Goal: Navigation & Orientation: Understand site structure

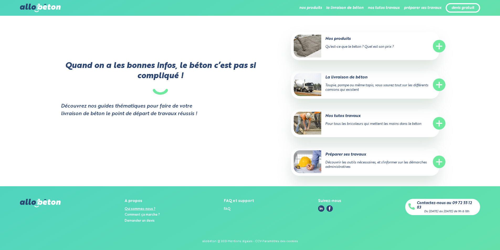
click at [146, 208] on link "Qui sommes-nous ?" at bounding box center [140, 209] width 31 height 3
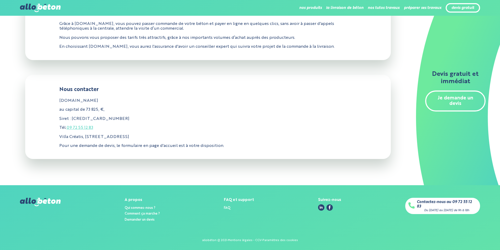
scroll to position [146, 0]
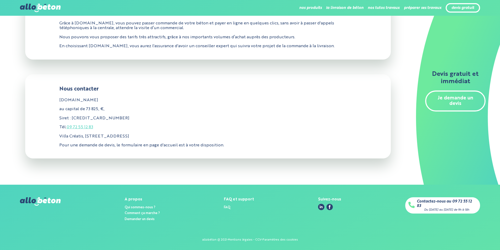
click at [323, 199] on div "Suivez-nous" at bounding box center [329, 200] width 23 height 4
click at [145, 208] on link "Qui sommes-nous ?" at bounding box center [140, 207] width 31 height 3
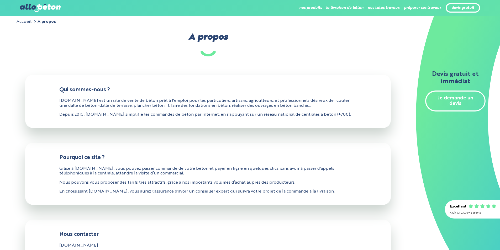
click at [27, 22] on link "Accueil" at bounding box center [24, 22] width 15 height 4
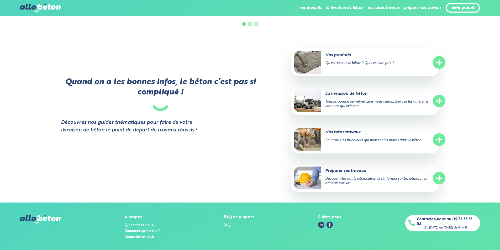
scroll to position [1028, 0]
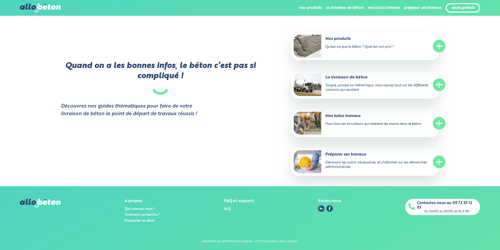
click at [453, 210] on div "Du [DATE] au [DATE] de 9h à 18h" at bounding box center [447, 211] width 45 height 3
